Goal: Information Seeking & Learning: Learn about a topic

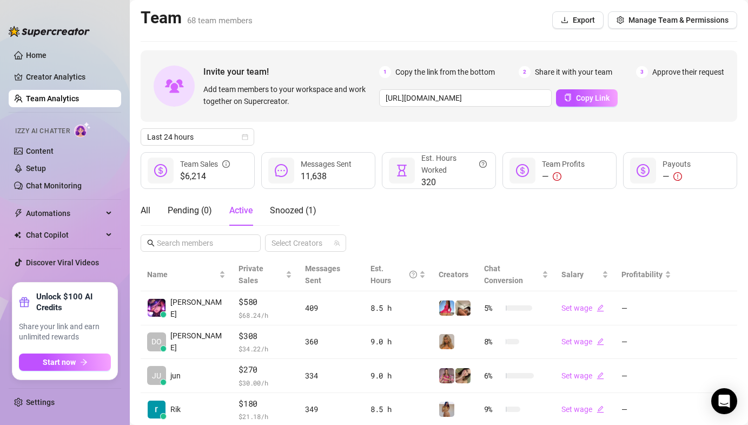
scroll to position [227, 0]
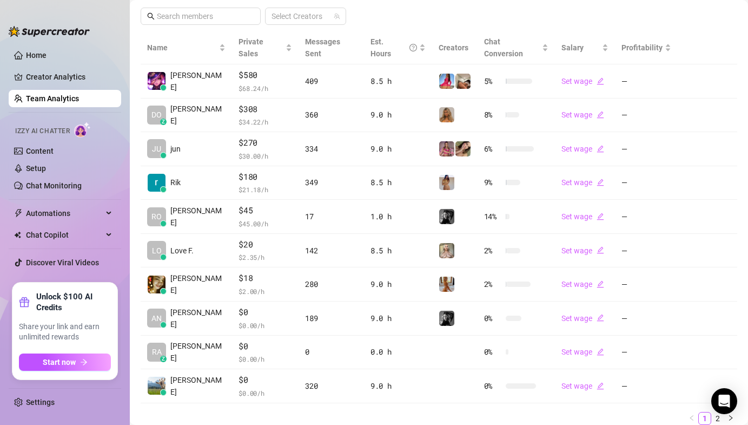
click at [79, 96] on link "Team Analytics" at bounding box center [52, 98] width 53 height 9
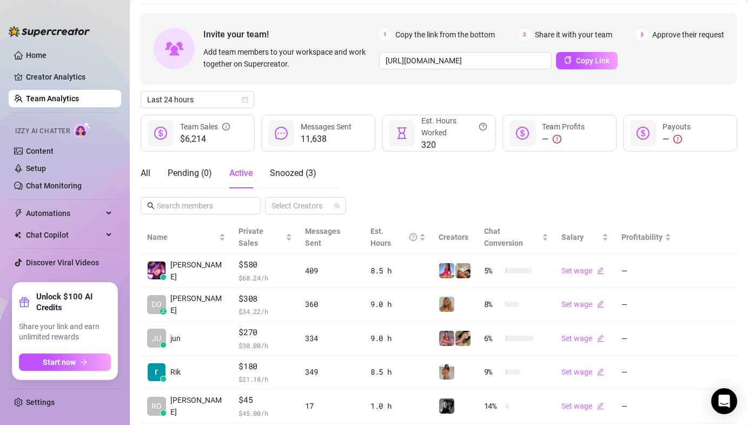
scroll to position [2, 0]
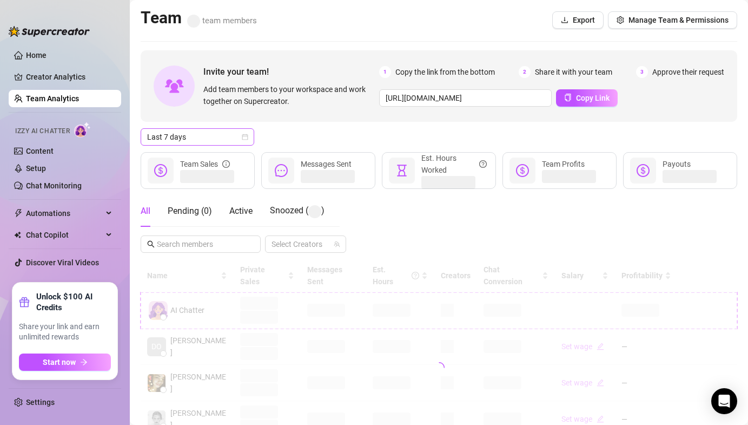
click at [191, 138] on span "Last 7 days" at bounding box center [197, 137] width 101 height 16
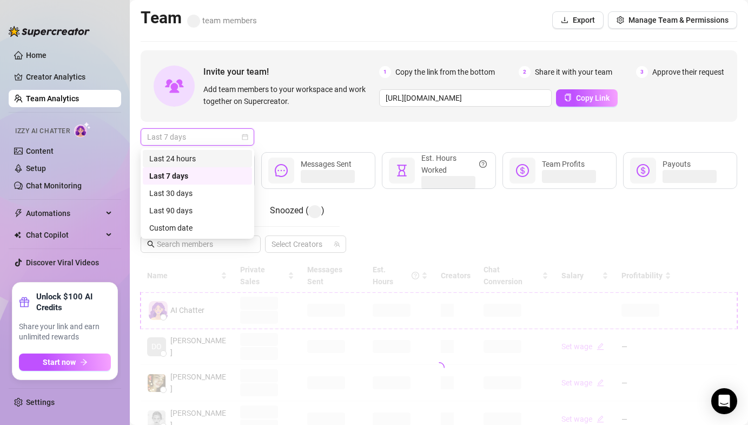
drag, startPoint x: 192, startPoint y: 156, endPoint x: 209, endPoint y: 178, distance: 27.8
click at [192, 156] on div "Last 24 hours" at bounding box center [197, 159] width 96 height 12
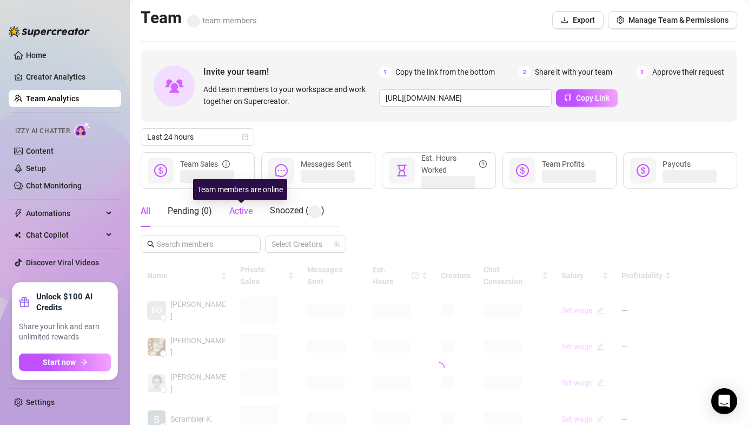
click at [233, 214] on span "Active" at bounding box center [240, 211] width 23 height 10
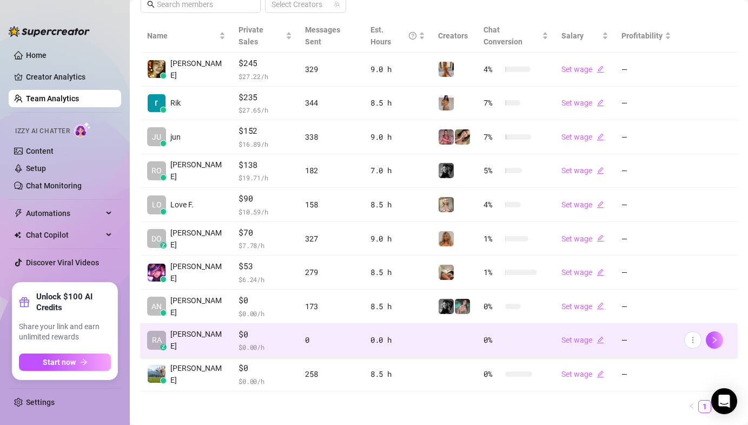
scroll to position [251, 0]
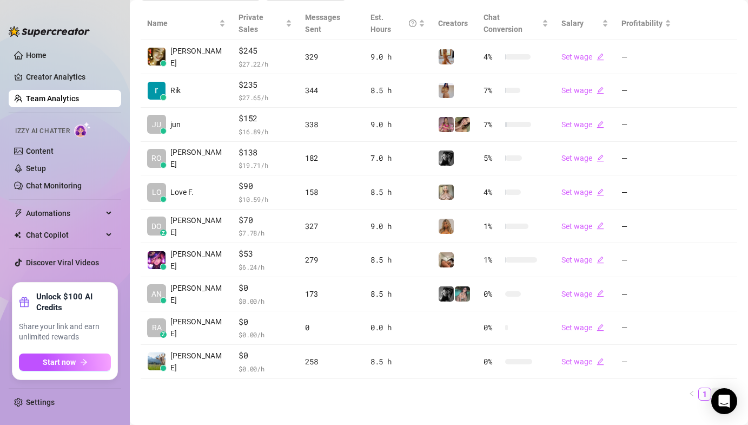
click at [712, 388] on link "2" at bounding box center [718, 394] width 12 height 12
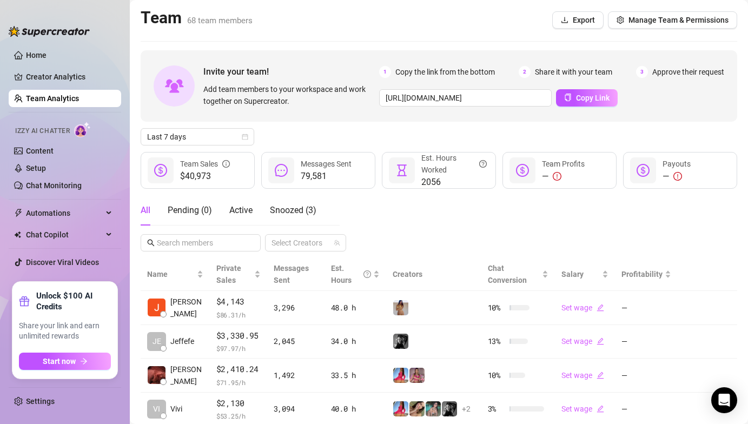
click at [375, 214] on div "All Pending ( 0 ) Active Snoozed ( 3 ) Select Creators" at bounding box center [439, 223] width 597 height 56
drag, startPoint x: 232, startPoint y: 209, endPoint x: 214, endPoint y: 154, distance: 57.8
click at [232, 209] on span "Active" at bounding box center [240, 210] width 23 height 10
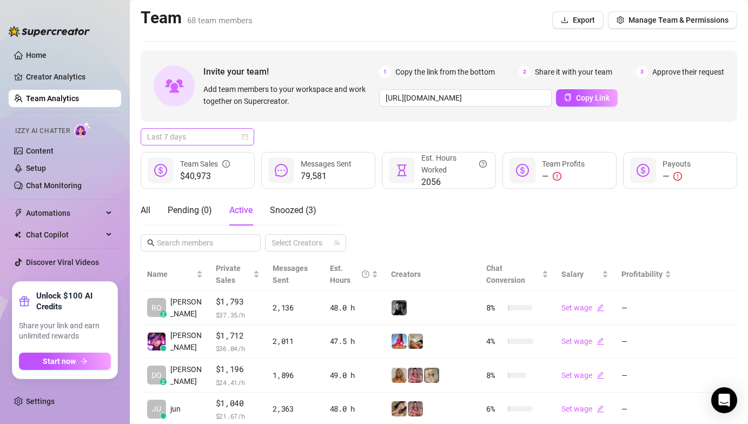
click at [212, 136] on span "Last 7 days" at bounding box center [197, 137] width 101 height 16
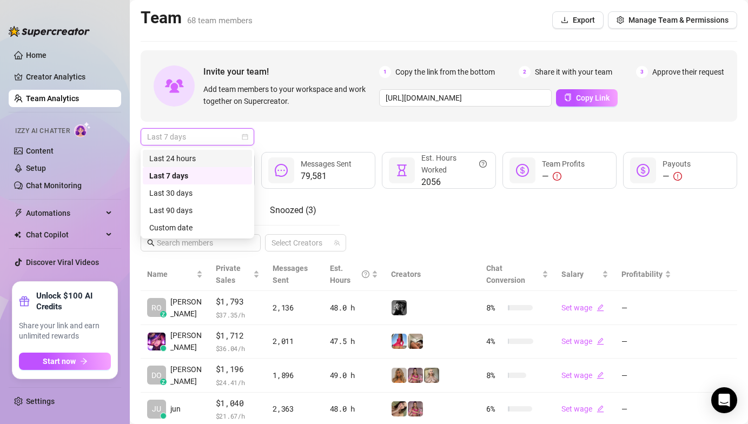
click at [213, 150] on div "Last 24 hours" at bounding box center [197, 158] width 109 height 17
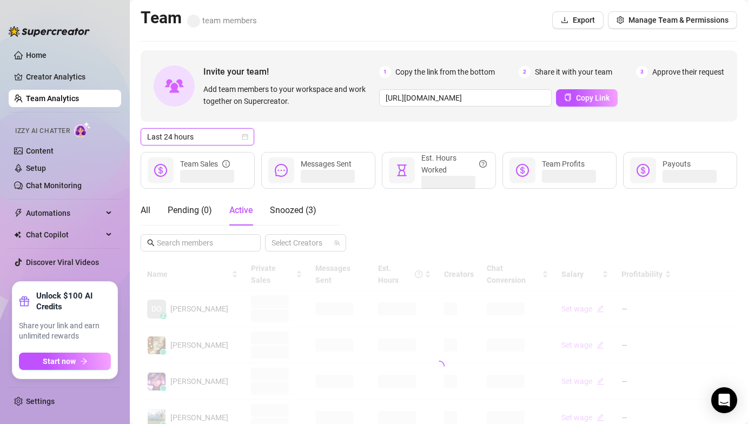
click at [278, 138] on div "Last 24 hours Last 24 hours" at bounding box center [439, 136] width 597 height 17
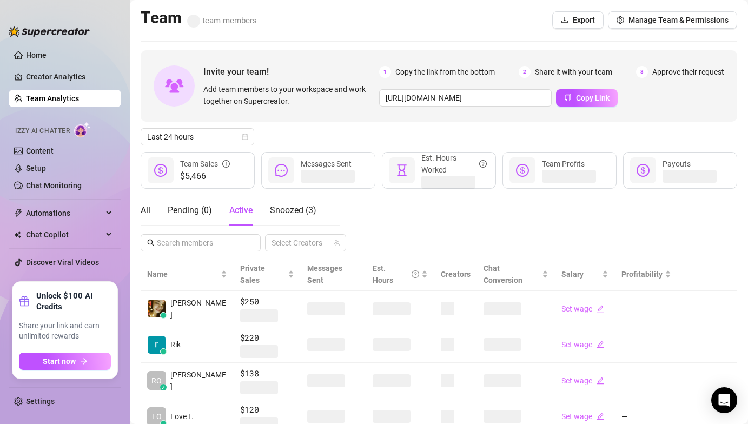
click at [396, 214] on div "All Pending ( 0 ) Active Snoozed ( 3 ) Select Creators" at bounding box center [439, 223] width 597 height 56
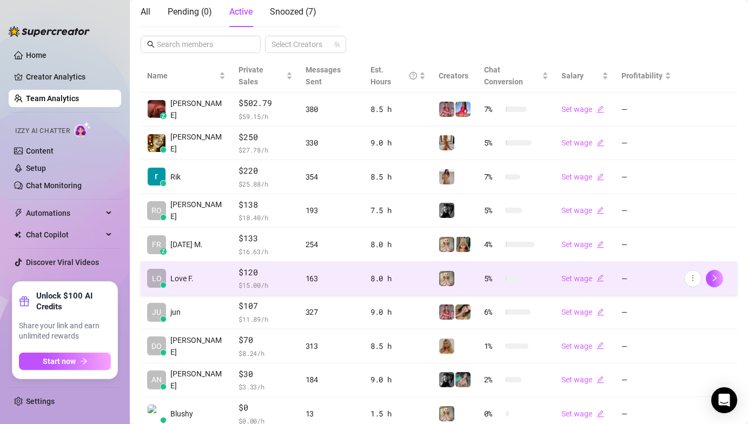
scroll to position [168, 0]
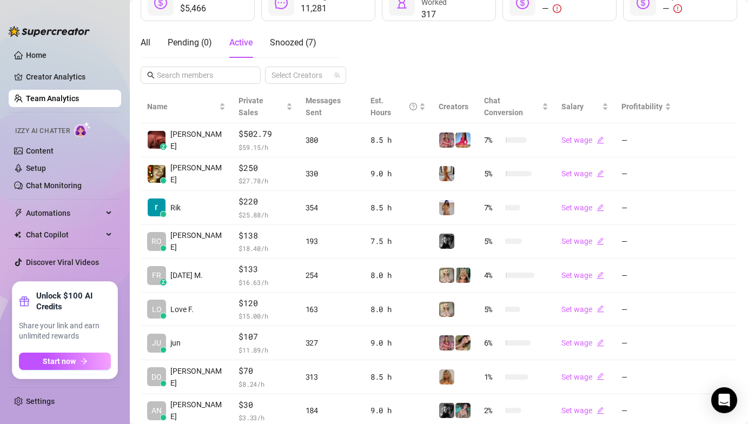
click at [414, 42] on div "All Pending ( 0 ) Active Snoozed ( 7 ) Select Creators" at bounding box center [439, 56] width 597 height 56
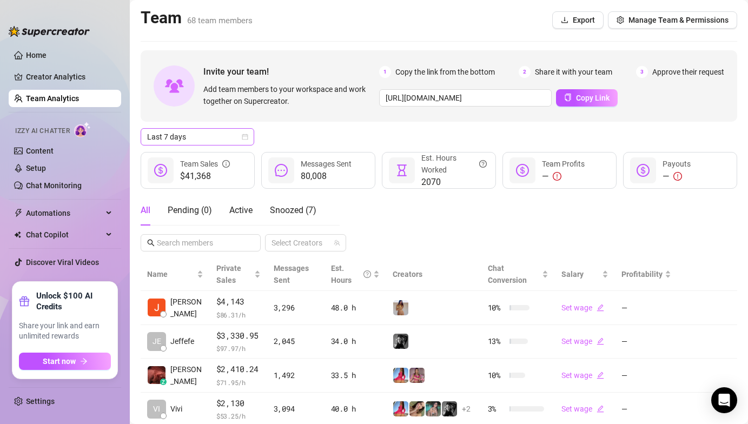
click at [187, 143] on span "Last 7 days" at bounding box center [197, 137] width 101 height 16
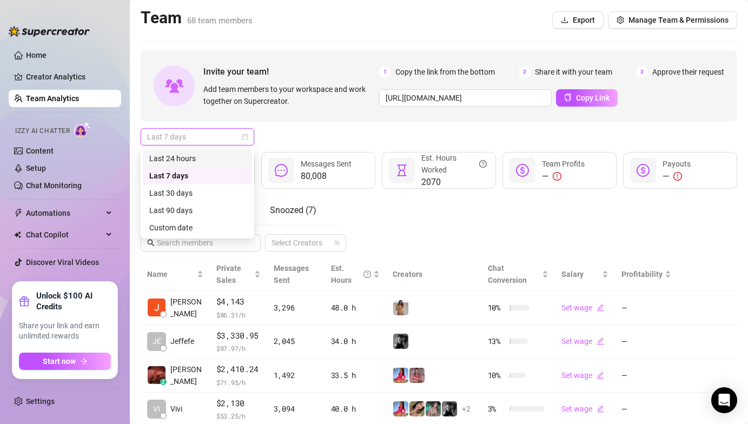
click at [188, 153] on div "Last 24 hours" at bounding box center [197, 159] width 96 height 12
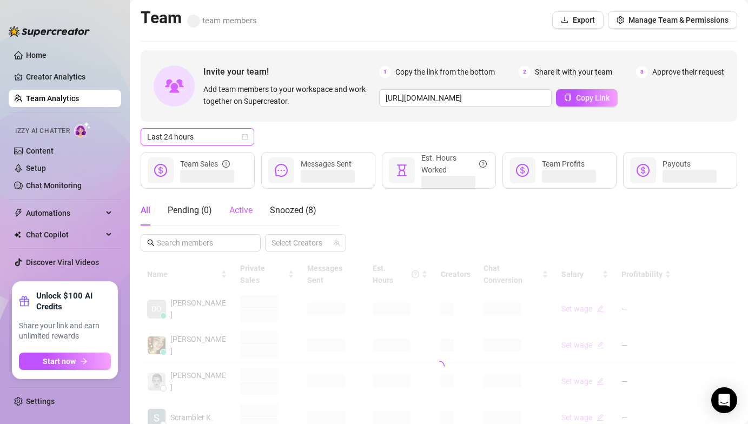
click at [249, 217] on div "Active" at bounding box center [240, 210] width 23 height 30
click at [294, 147] on div "Invite your team! Add team members to your workspace and work together on Super…" at bounding box center [439, 366] width 597 height 633
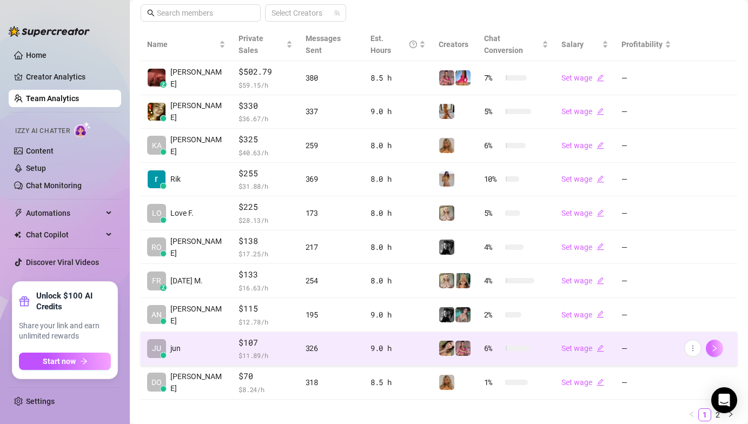
scroll to position [256, 0]
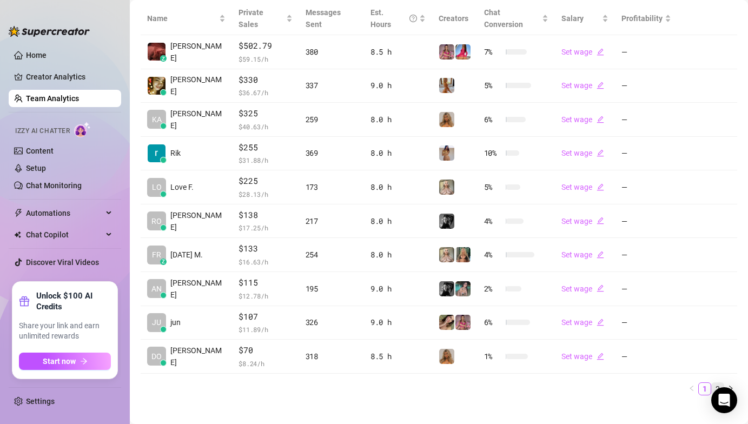
click at [715, 383] on link "2" at bounding box center [718, 389] width 12 height 12
